Goal: Information Seeking & Learning: Learn about a topic

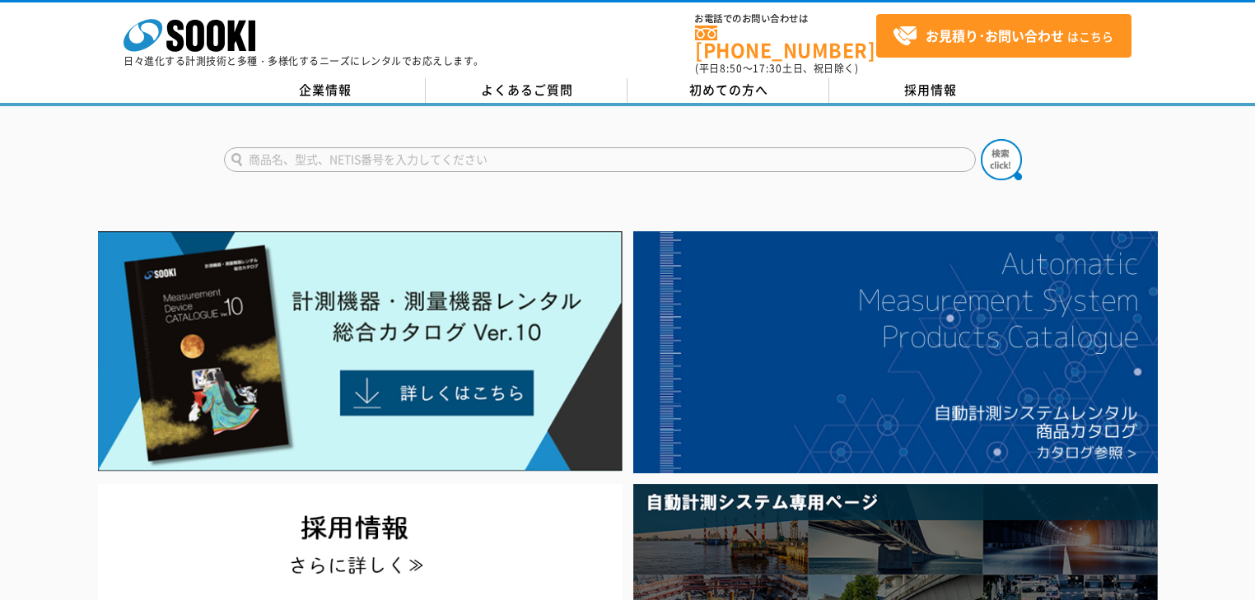
click at [387, 147] on input "text" at bounding box center [600, 159] width 752 height 25
type input "検温"
click at [980, 139] on button at bounding box center [1000, 159] width 41 height 41
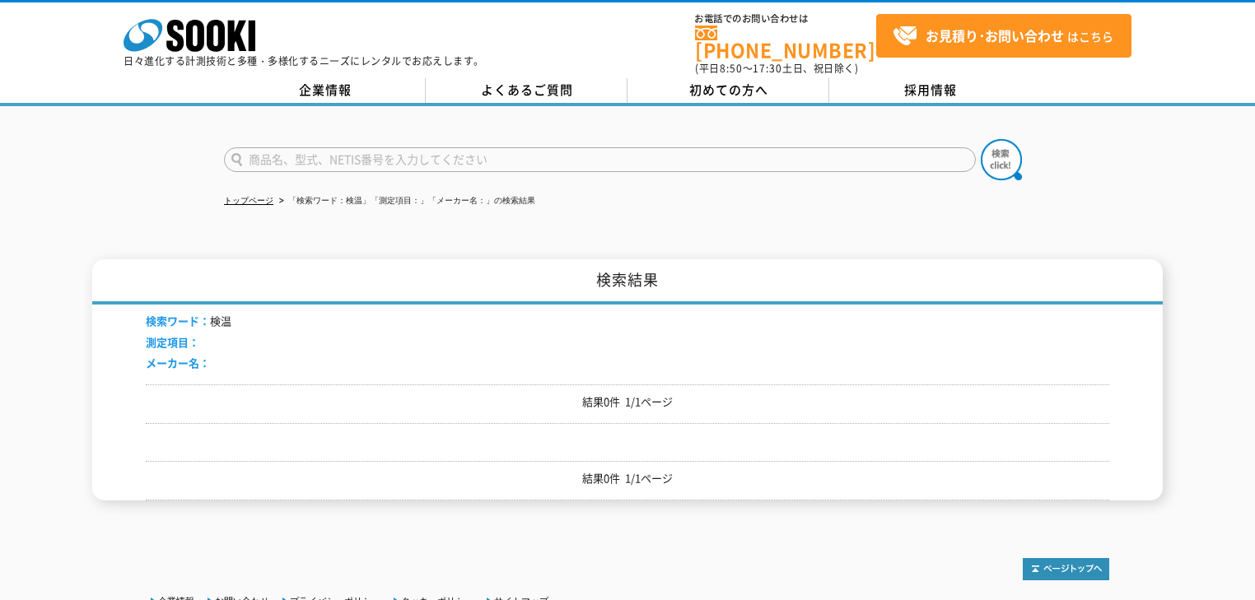
click at [359, 159] on input "text" at bounding box center [600, 159] width 752 height 25
click at [329, 151] on input "温度" at bounding box center [600, 159] width 752 height 25
type input "温度"
click at [980, 139] on button at bounding box center [1000, 159] width 41 height 41
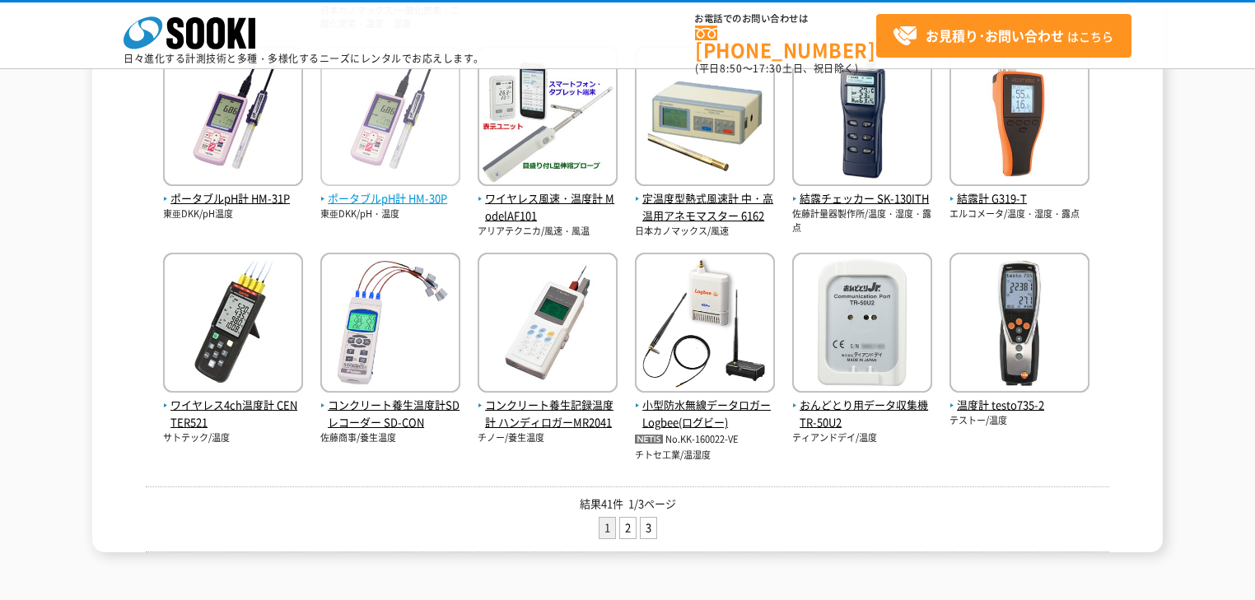
scroll to position [724, 0]
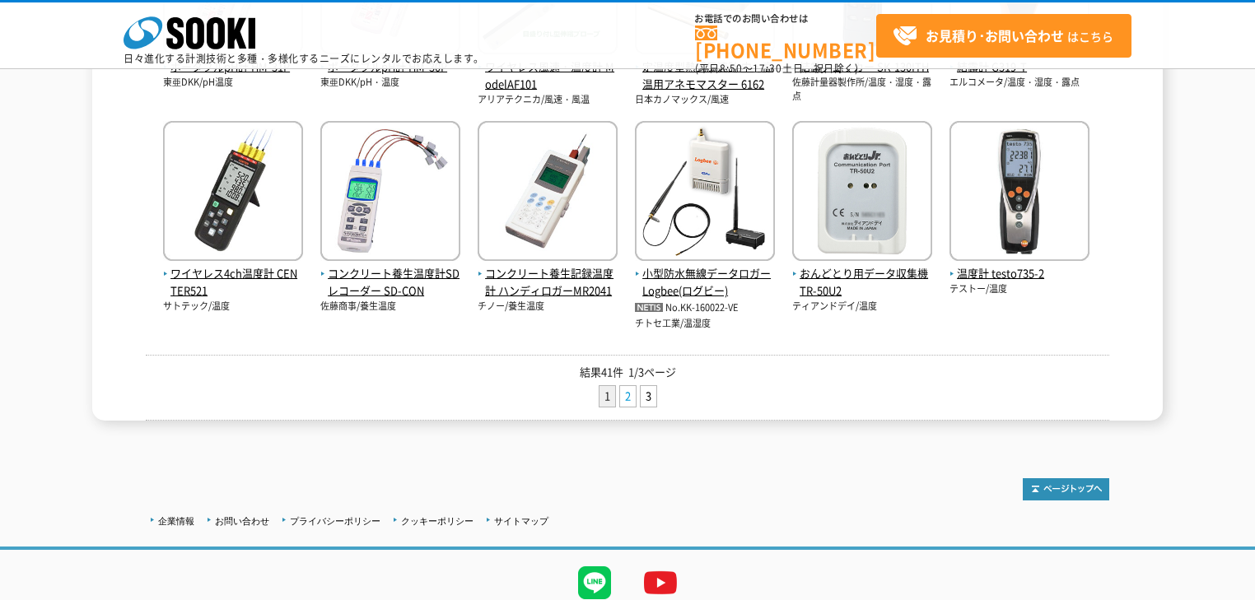
click at [623, 397] on link "2" at bounding box center [628, 396] width 16 height 21
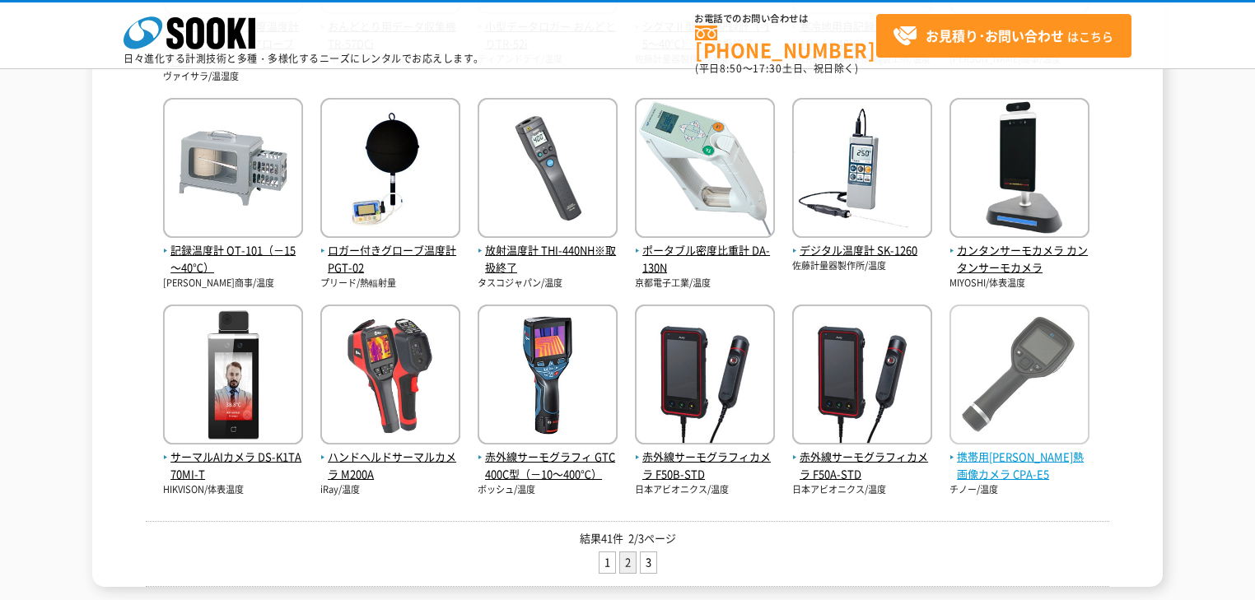
scroll to position [659, 0]
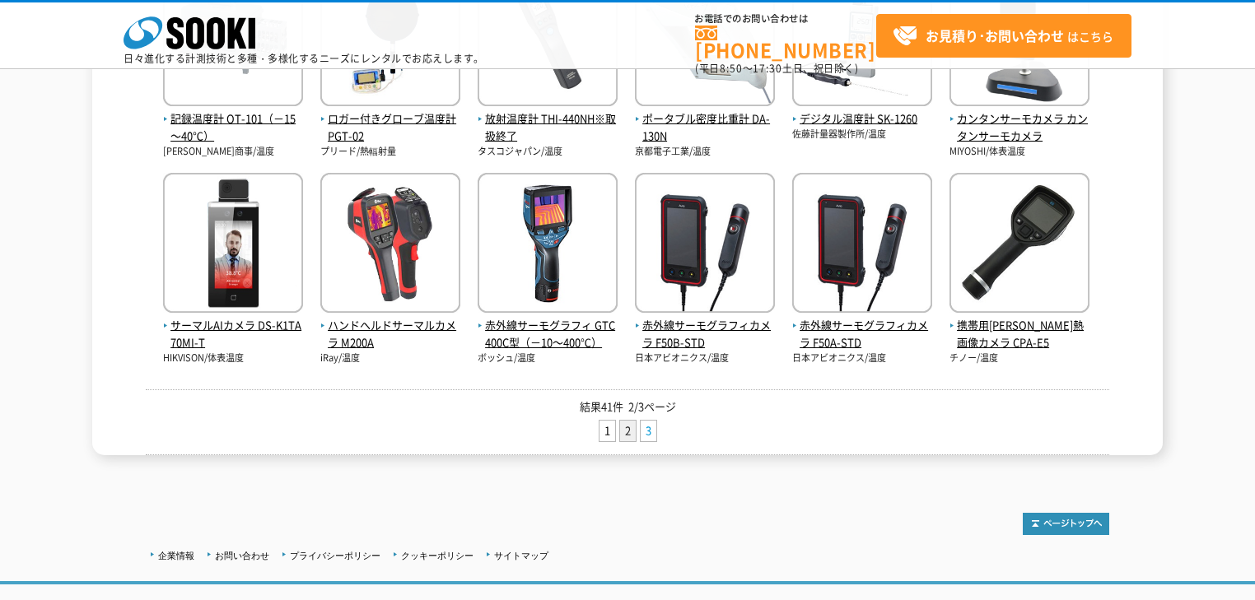
click at [642, 430] on link "3" at bounding box center [648, 431] width 16 height 21
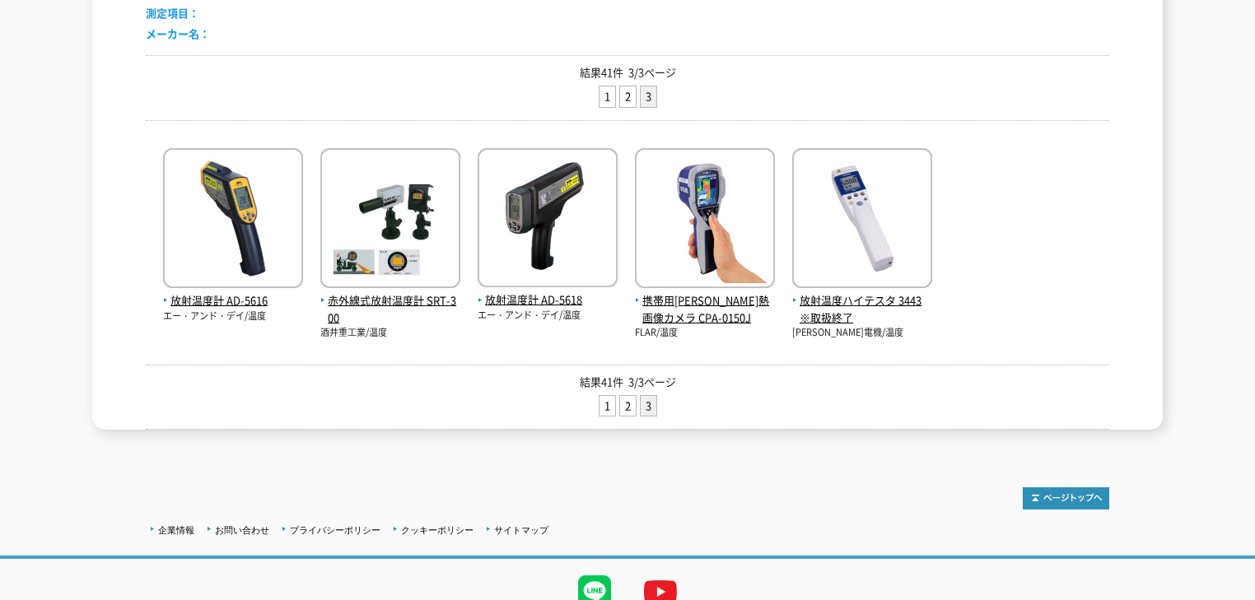
scroll to position [389, 0]
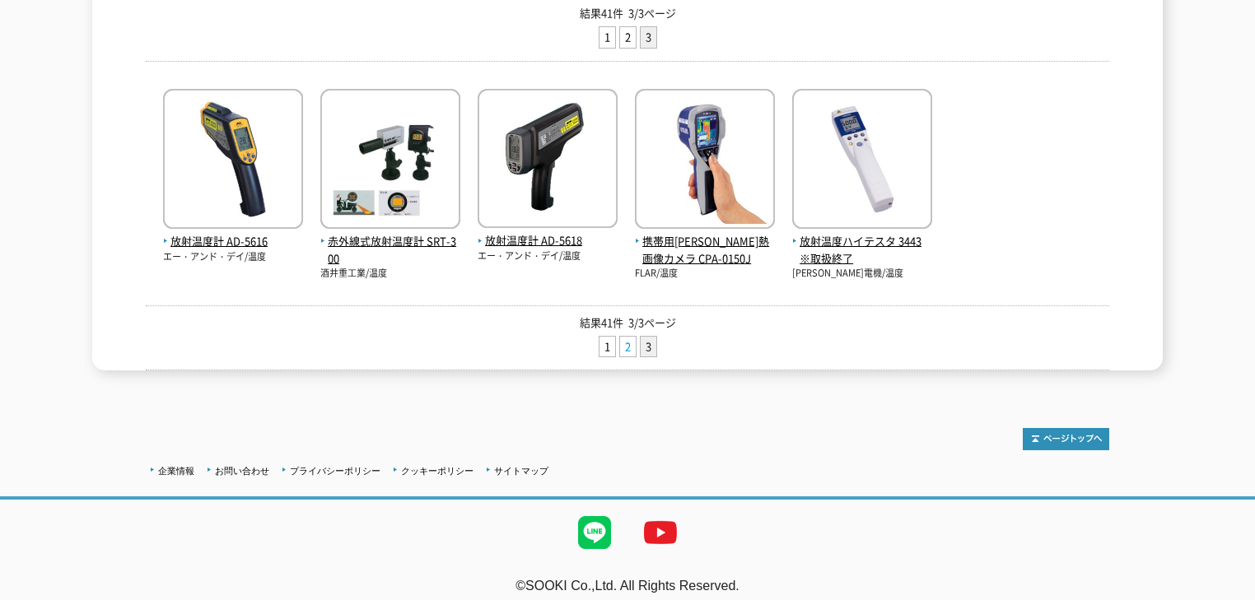
click at [622, 338] on link "2" at bounding box center [628, 347] width 16 height 21
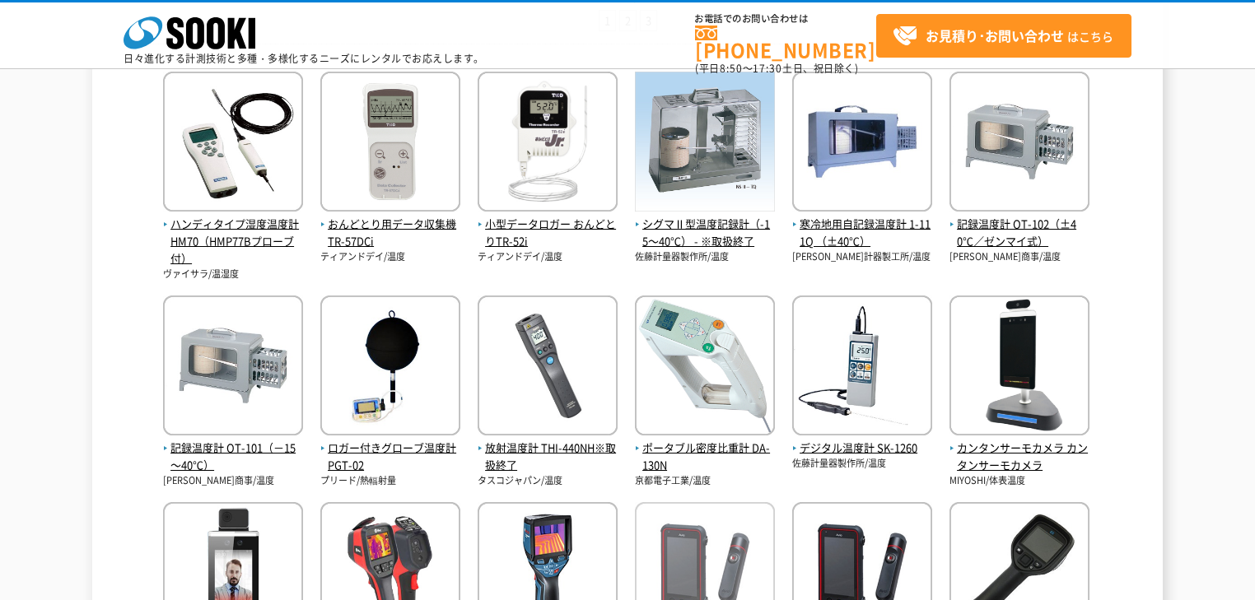
scroll to position [527, 0]
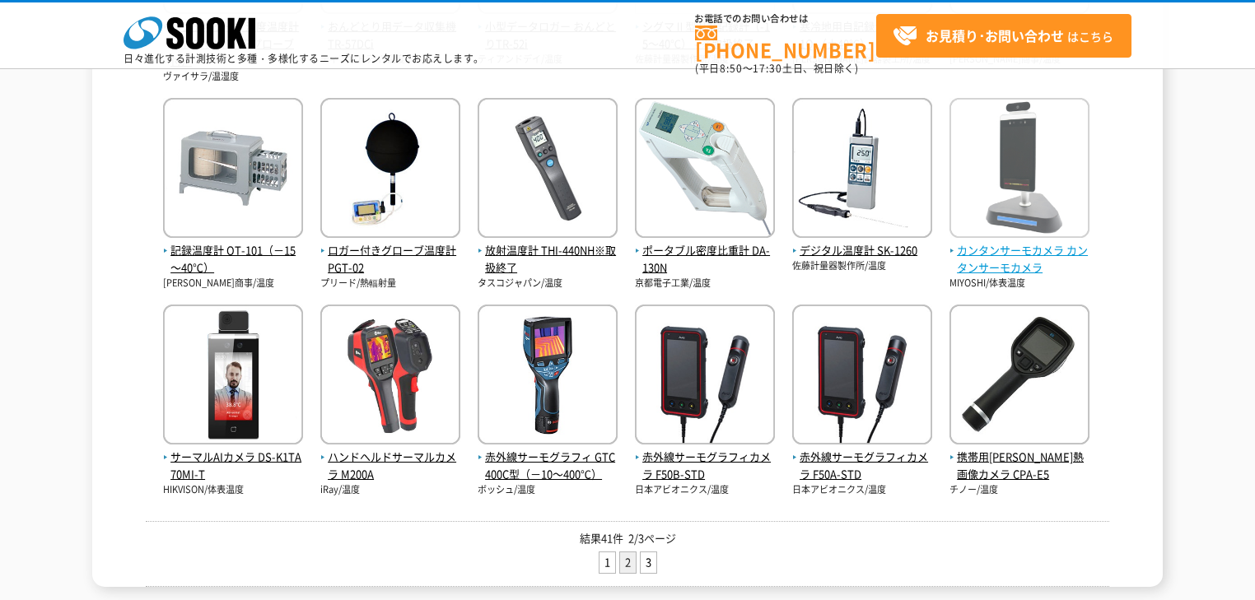
click at [1027, 172] on img at bounding box center [1019, 170] width 140 height 144
click at [1025, 174] on img at bounding box center [1019, 170] width 140 height 144
